Goal: Information Seeking & Learning: Learn about a topic

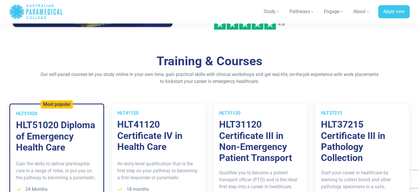
scroll to position [365, 0]
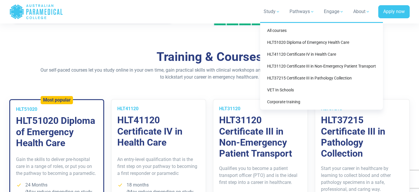
click at [270, 12] on link "Study" at bounding box center [272, 11] width 24 height 16
click at [277, 40] on link "HLT51020 Diploma of Emergency Health Care" at bounding box center [321, 42] width 118 height 11
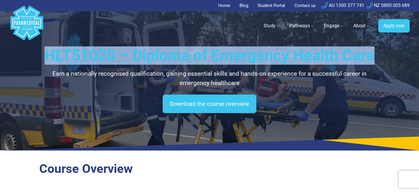
drag, startPoint x: 44, startPoint y: 55, endPoint x: 392, endPoint y: 48, distance: 347.7
click at [392, 48] on div "HLT51020 – Diploma of Emergency Health Care Earn a nationally recognised qualif…" at bounding box center [209, 75] width 407 height 151
copy h1 "HLT51020 – Diploma of Emergency Health Care"
